Goal: Transaction & Acquisition: Book appointment/travel/reservation

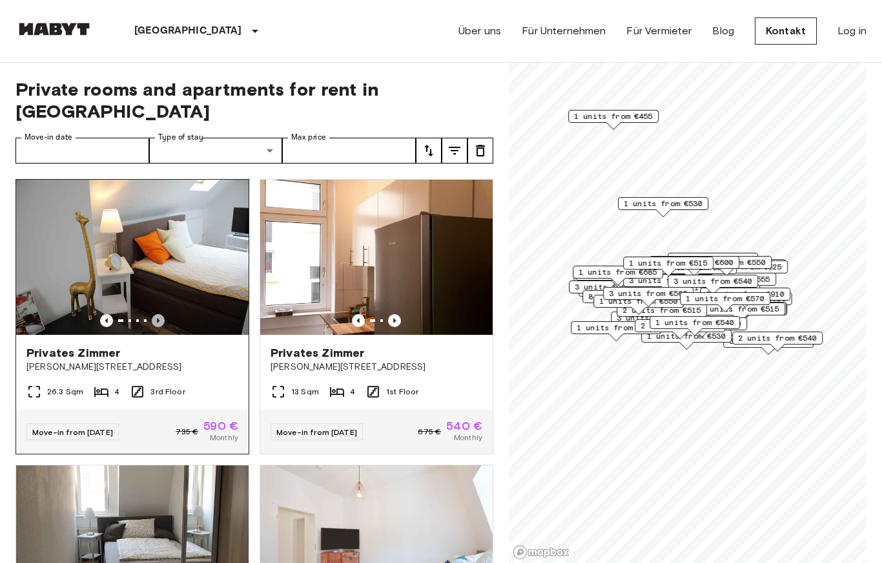
click at [160, 314] on icon "Previous image" at bounding box center [158, 320] width 13 height 13
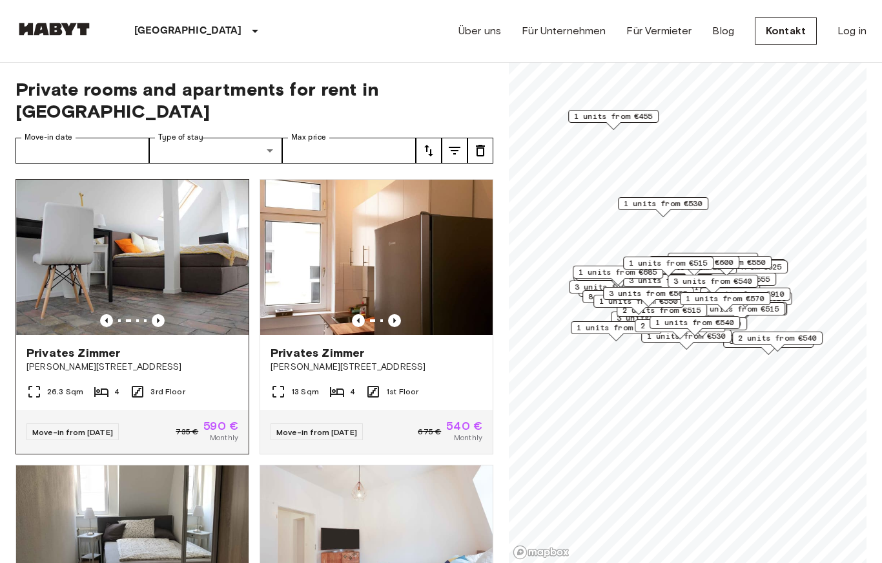
click at [163, 290] on img at bounding box center [132, 257] width 233 height 155
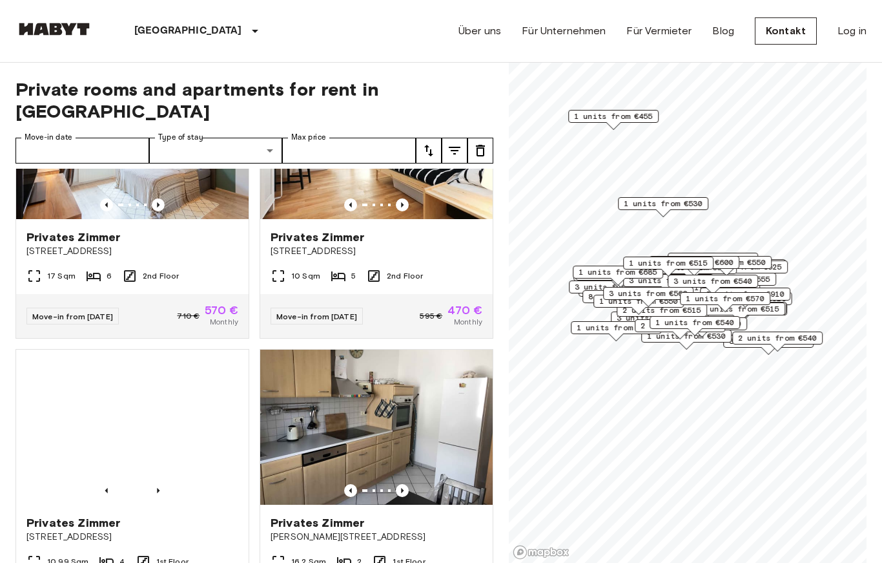
scroll to position [1274, 0]
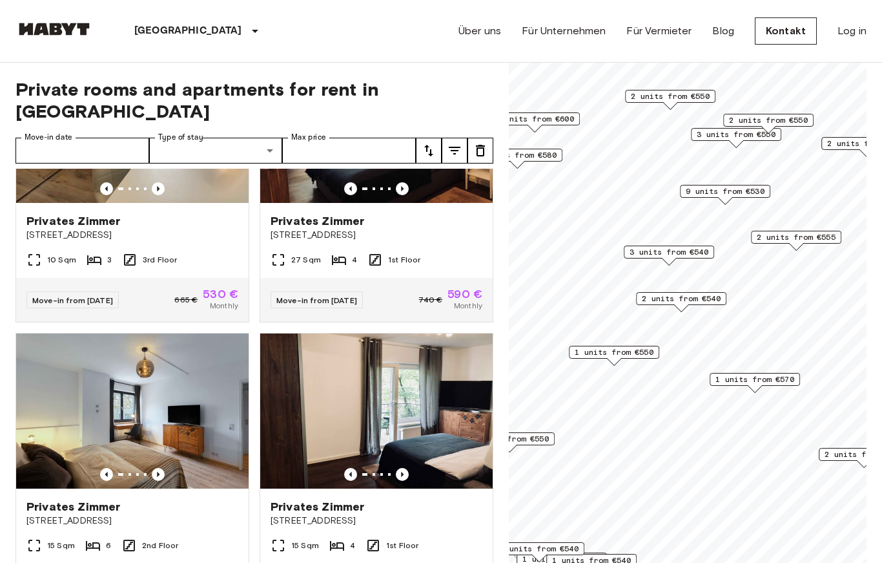
click at [780, 381] on span "1 units from €570" at bounding box center [755, 379] width 79 height 12
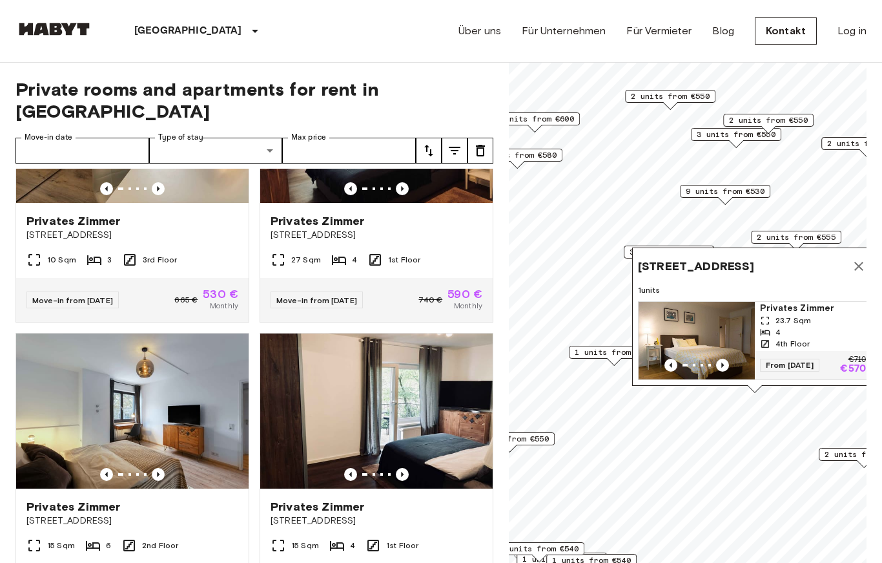
click at [764, 187] on span "9 units from €530" at bounding box center [725, 191] width 79 height 12
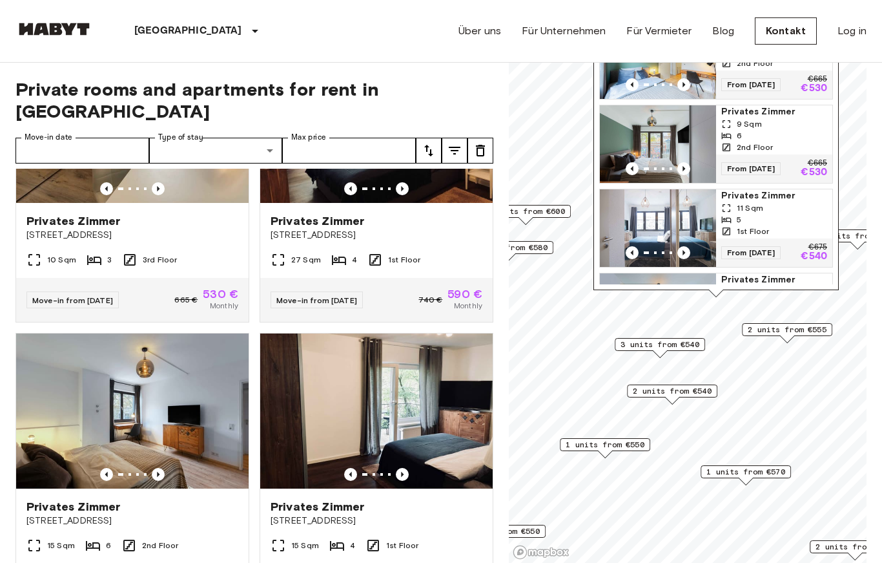
click at [793, 327] on span "2 units from €555" at bounding box center [787, 330] width 79 height 12
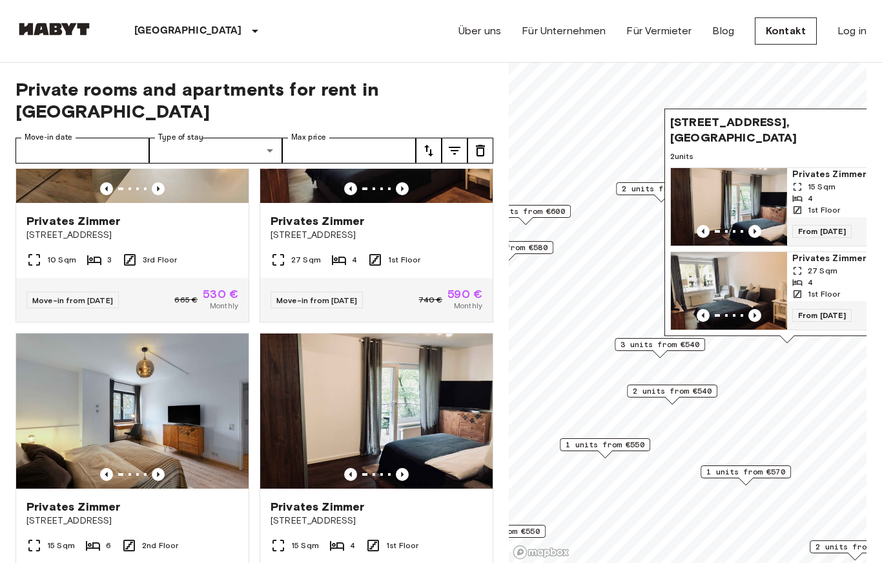
click at [651, 183] on span "2 units from €550" at bounding box center [661, 189] width 79 height 12
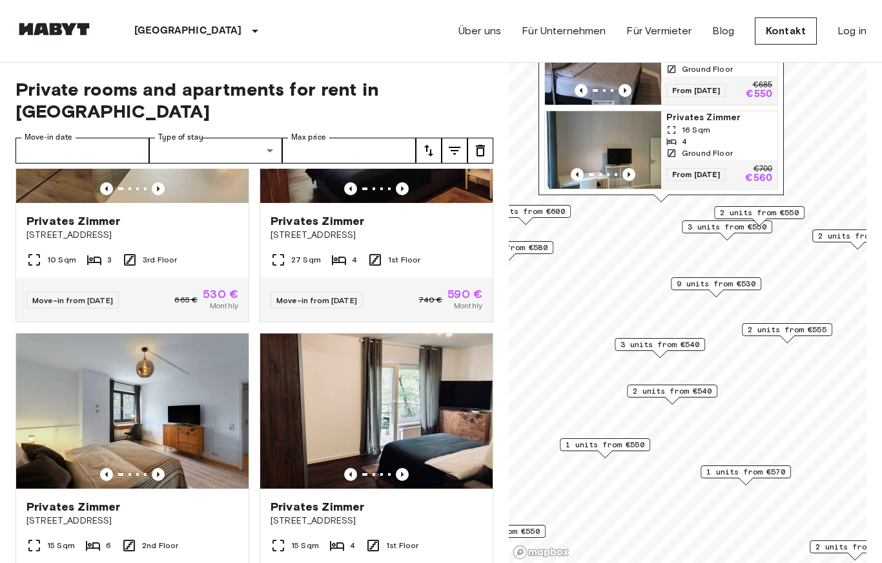
click at [732, 228] on span "3 units from €550" at bounding box center [727, 227] width 79 height 12
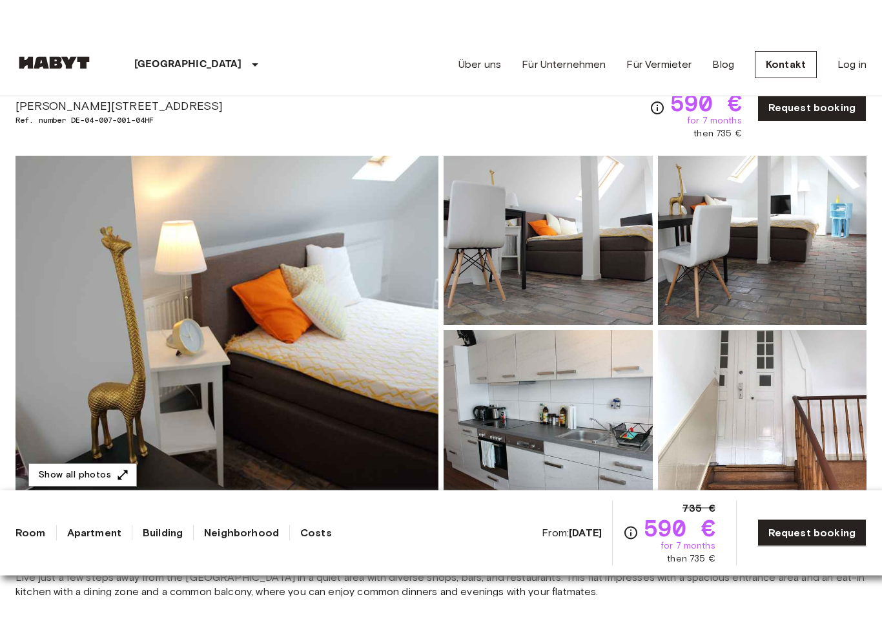
scroll to position [58, 0]
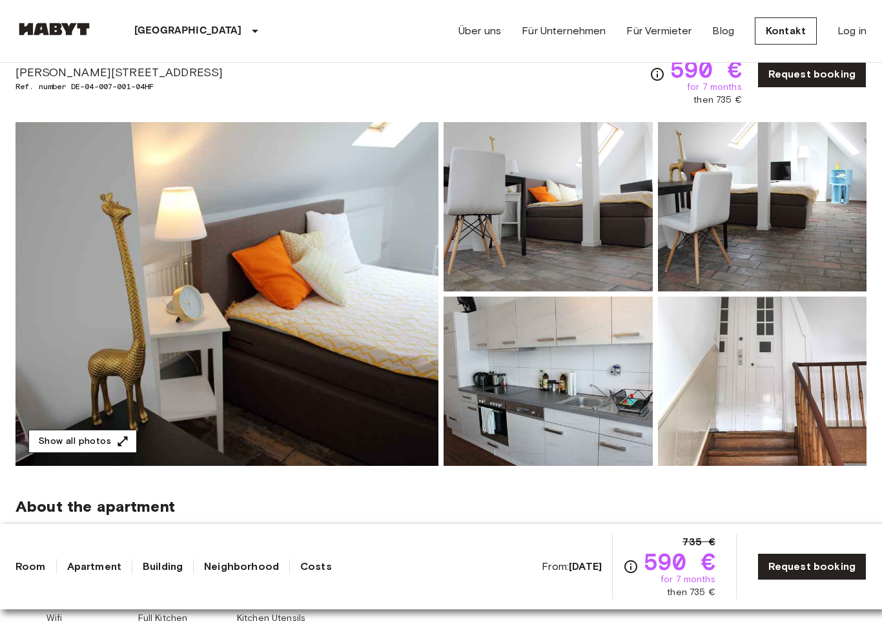
click at [111, 442] on button "Show all photos" at bounding box center [82, 441] width 109 height 24
